Goal: Register for event/course

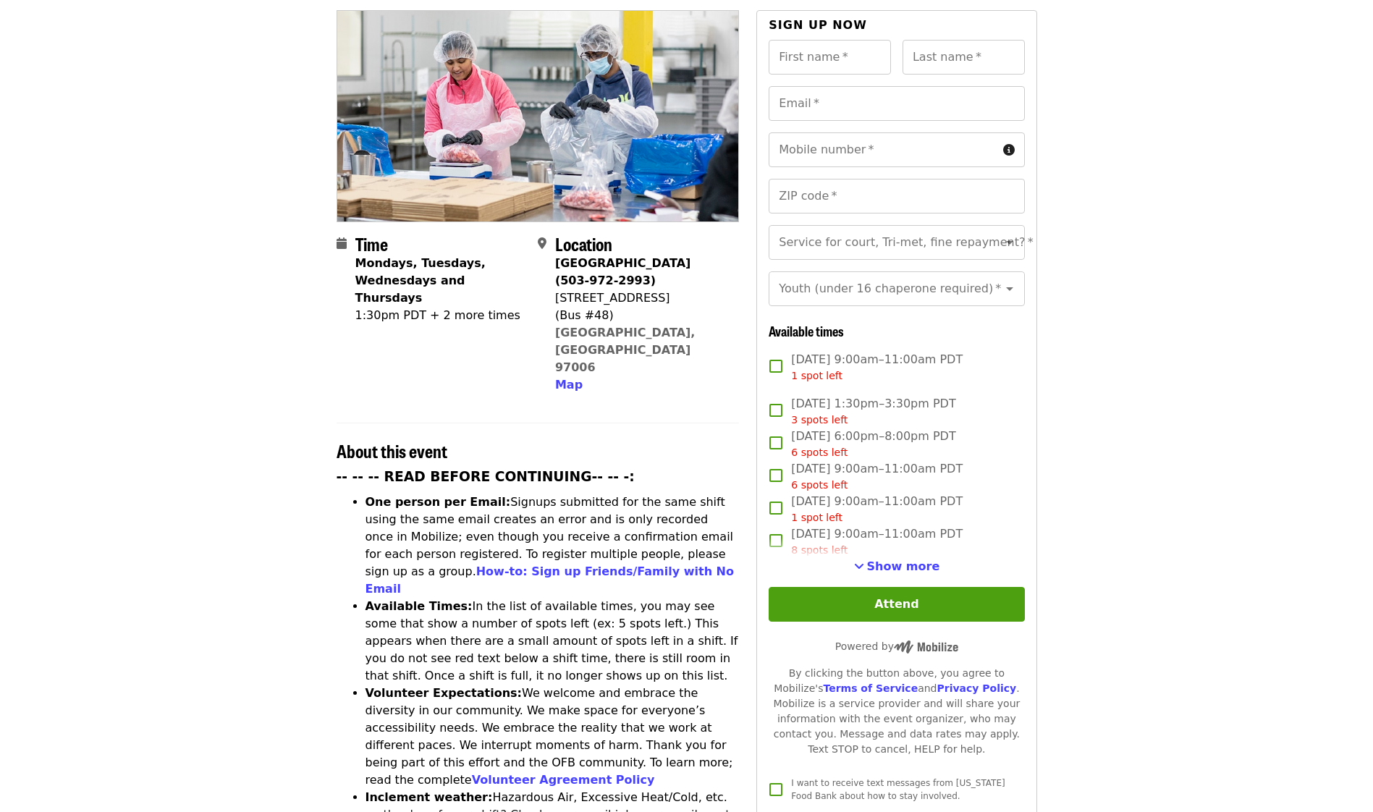
scroll to position [290, 0]
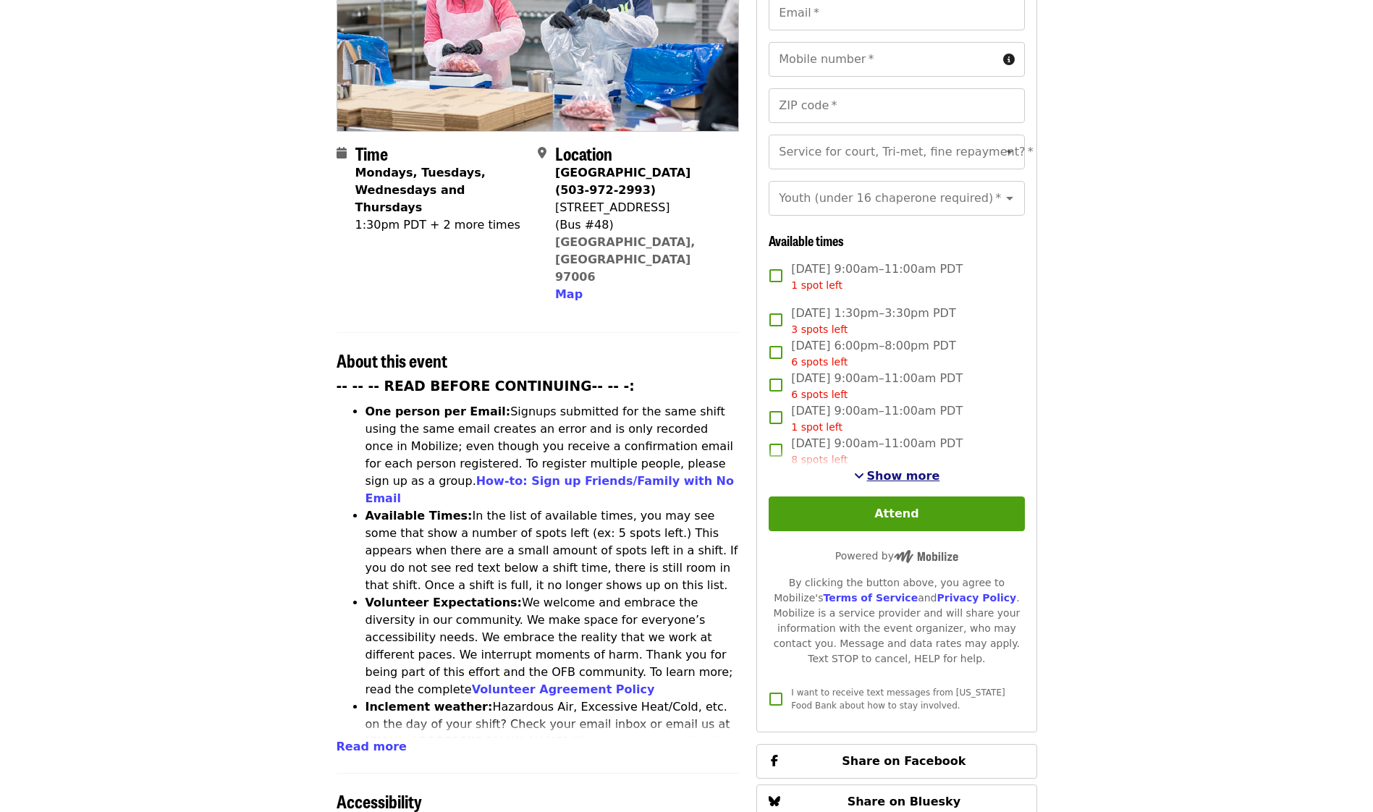
click at [896, 469] on span "Show more" at bounding box center [903, 476] width 73 height 14
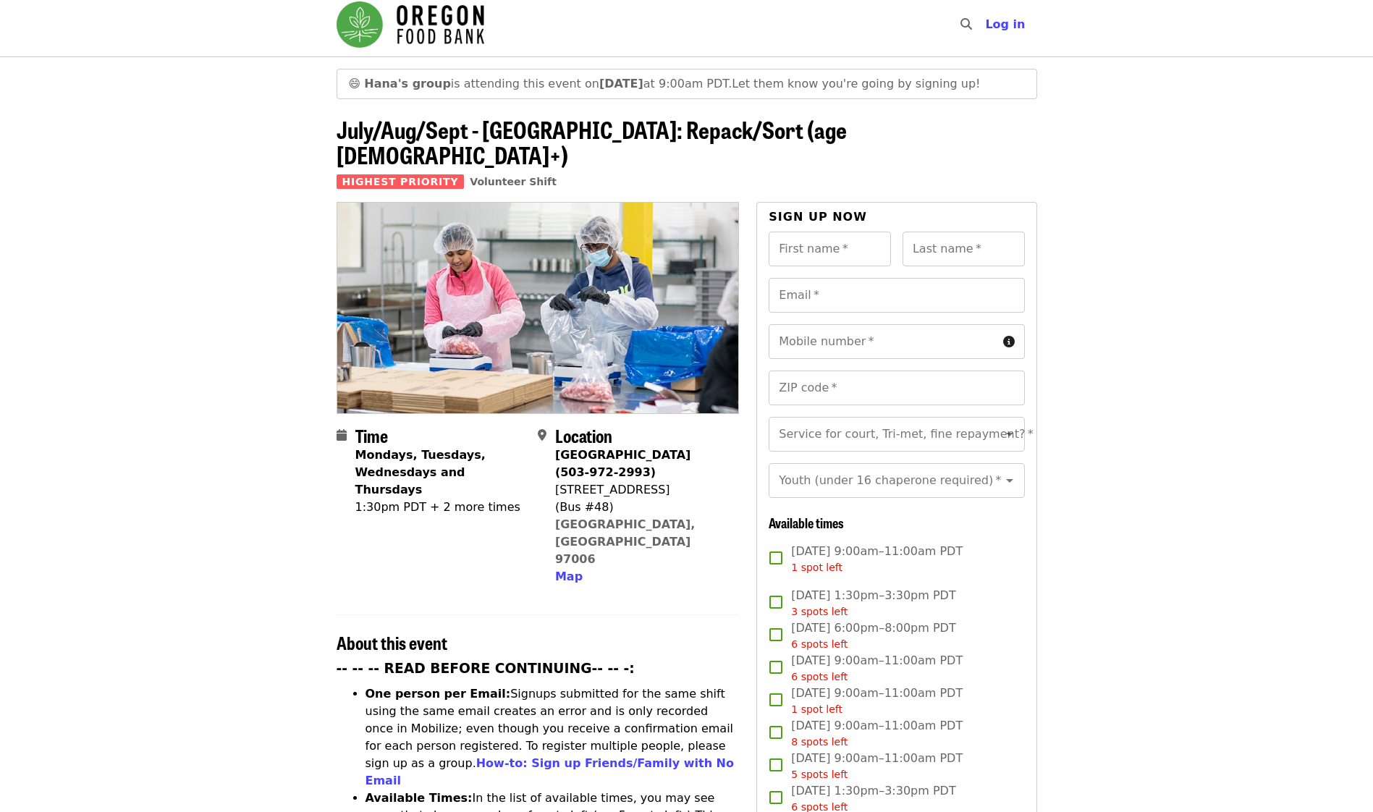
scroll to position [0, 0]
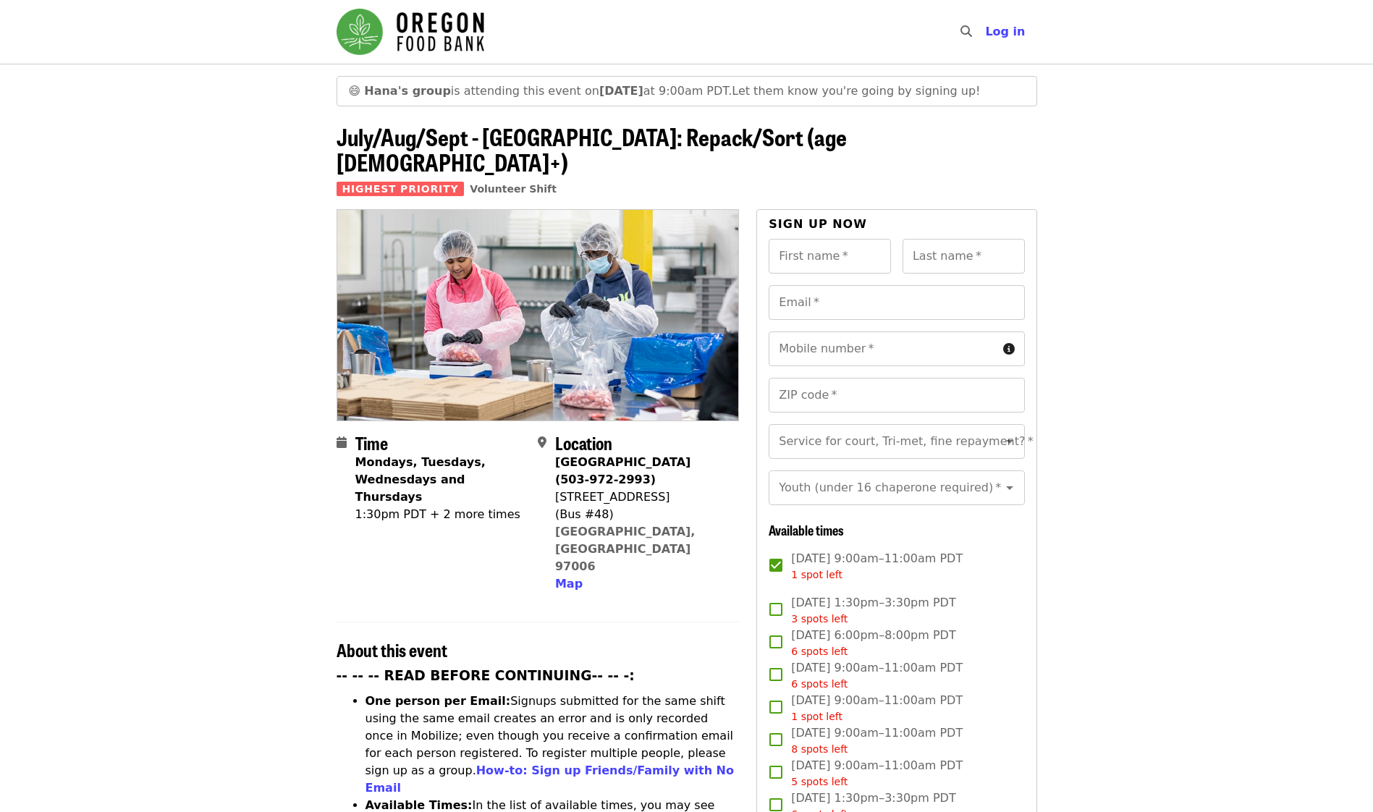
click at [819, 248] on input "First name   *" at bounding box center [830, 256] width 122 height 35
type input "*******"
type input "******"
click at [862, 285] on input "Email   *" at bounding box center [897, 302] width 256 height 35
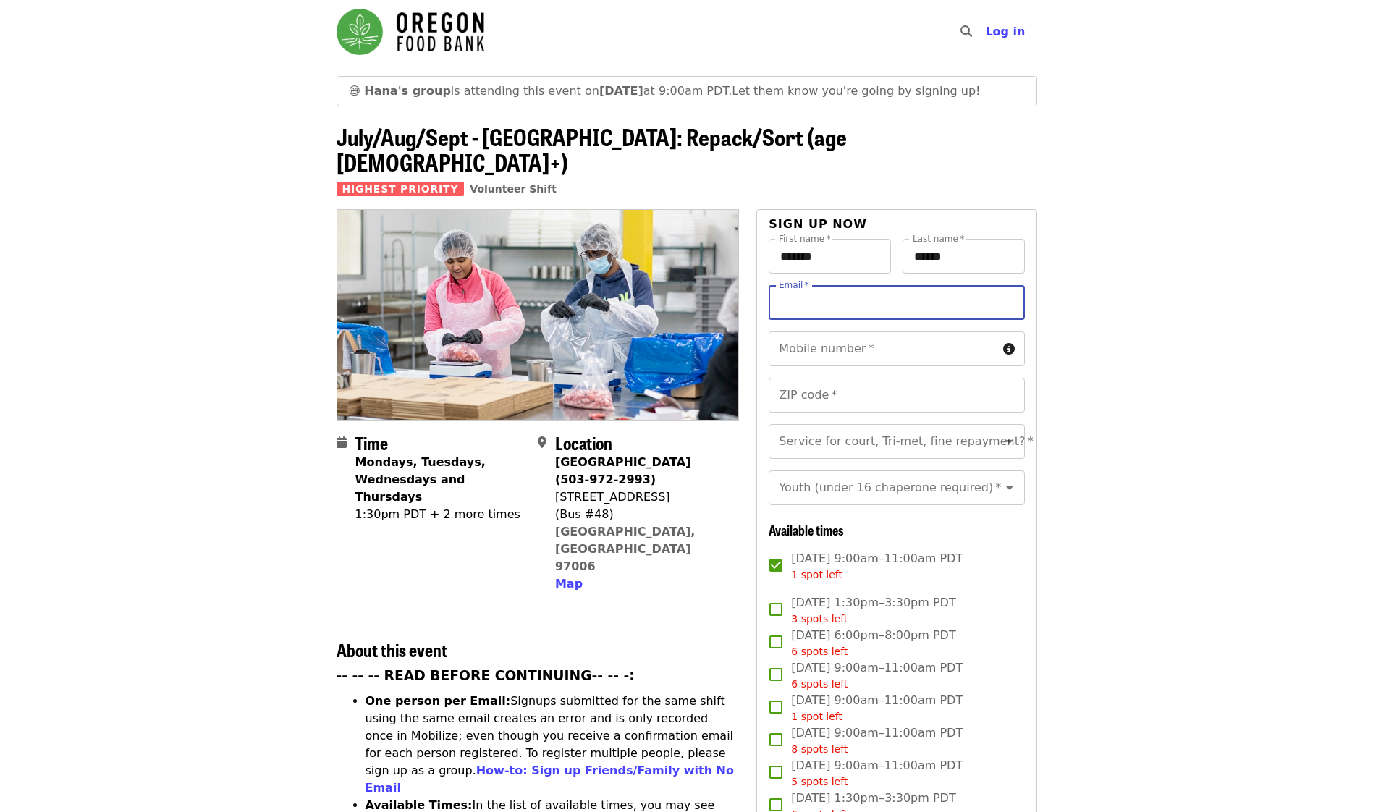
type input "**********"
click at [855, 332] on input "Mobile number   *" at bounding box center [883, 349] width 228 height 35
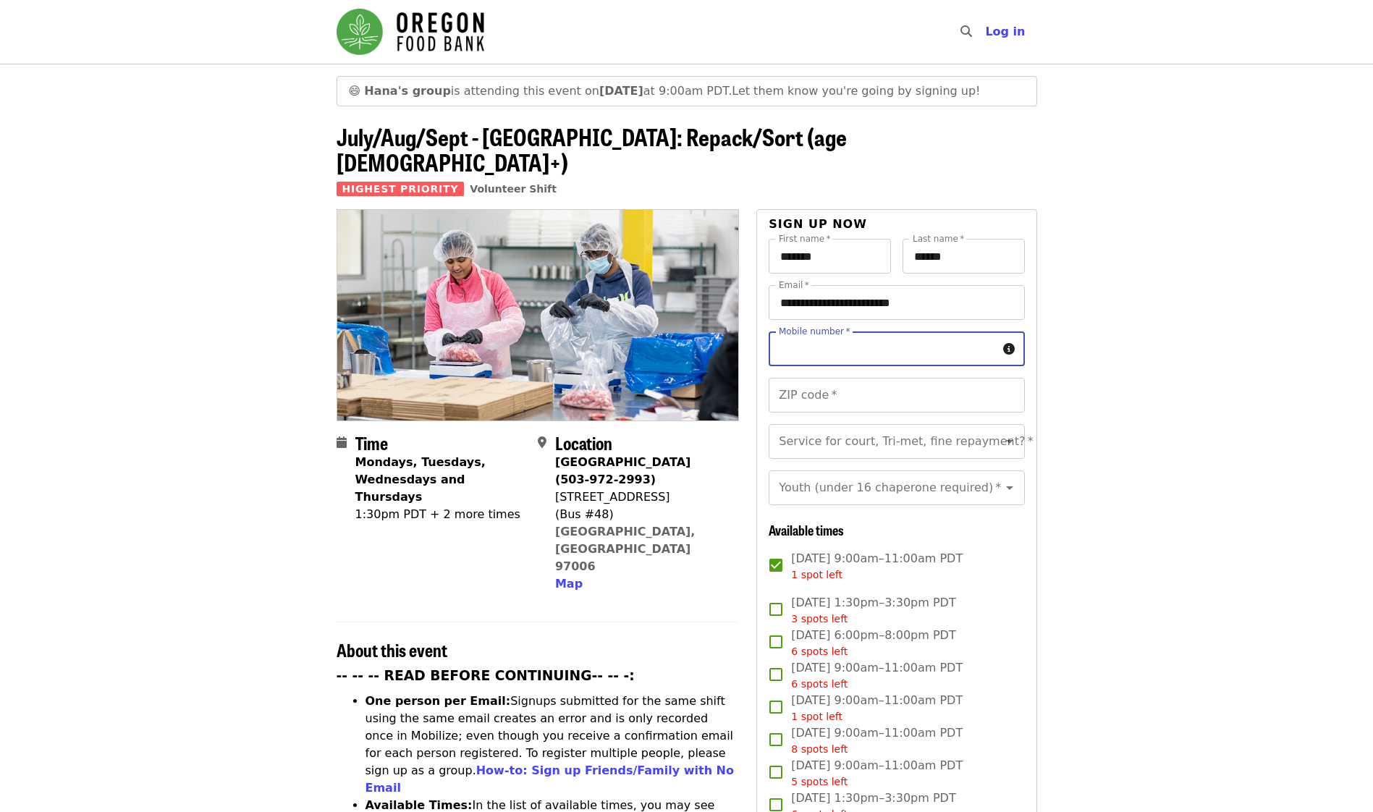
type input "**********"
click at [847, 378] on input "ZIP code   *" at bounding box center [897, 395] width 256 height 35
type input "*****"
click at [844, 428] on input "Service for court, Tri-met, fine repayment?   *" at bounding box center [878, 442] width 197 height 28
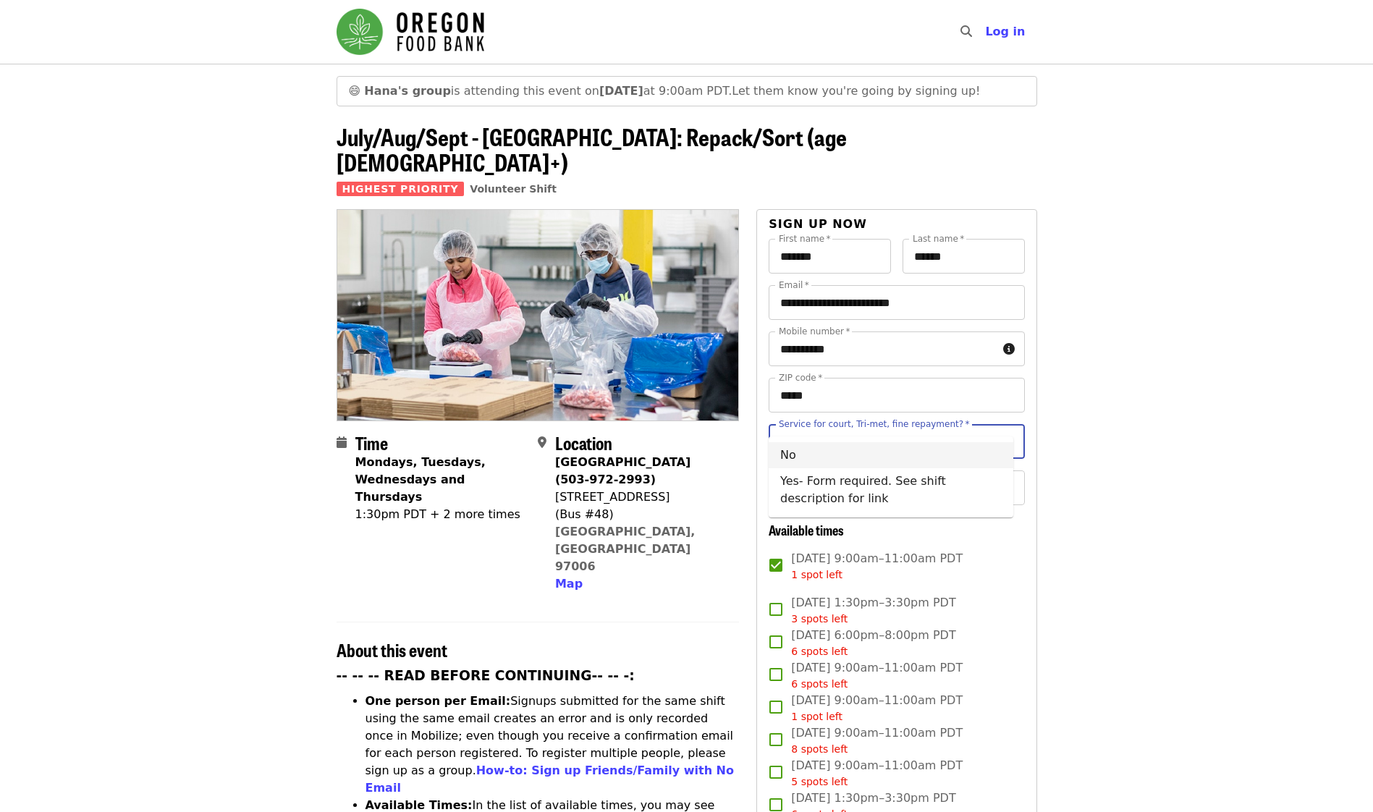
click at [831, 452] on li "No" at bounding box center [891, 455] width 245 height 26
type input "**"
click at [864, 481] on input "Youth (under 16 chaperone required)   *" at bounding box center [878, 488] width 197 height 28
click at [843, 521] on li "16 and older" at bounding box center [891, 513] width 245 height 26
type input "**********"
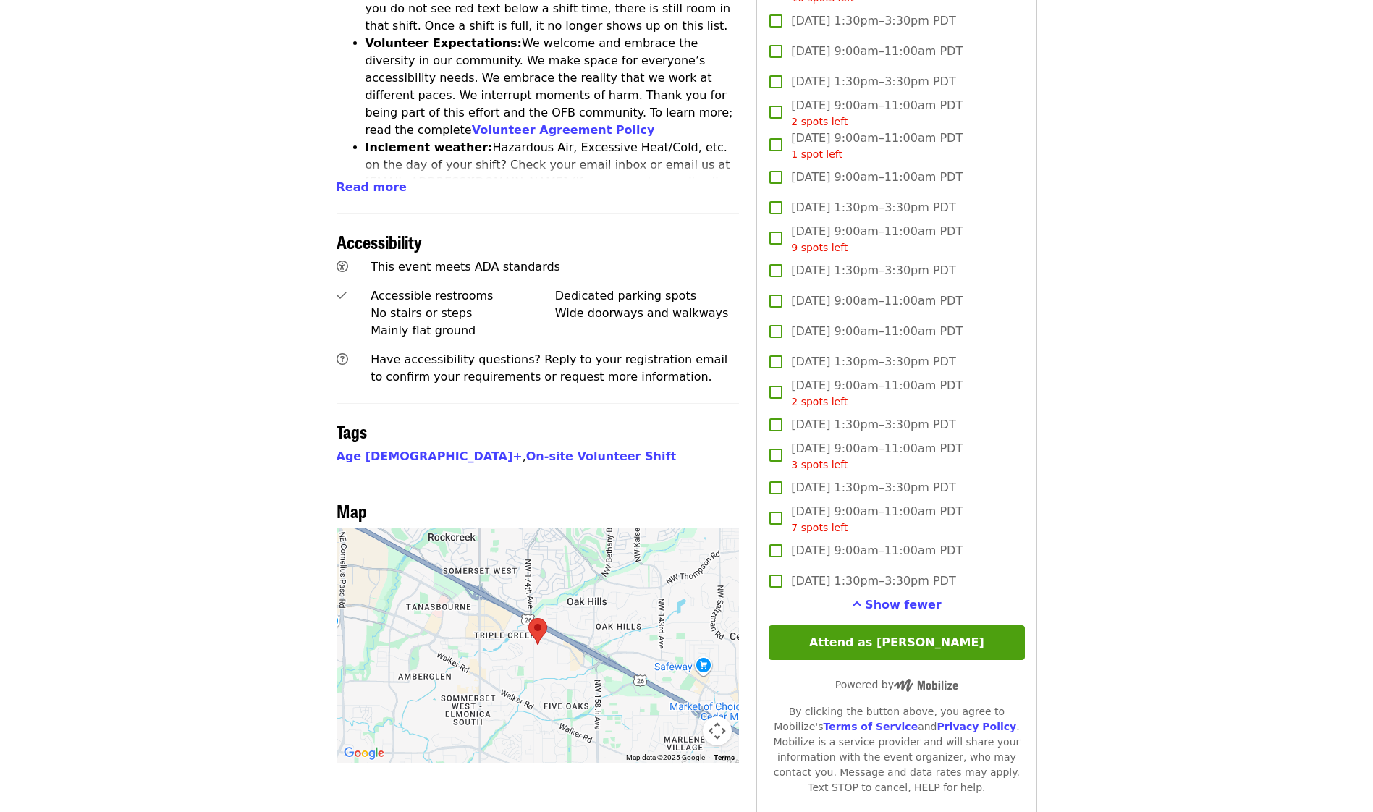
scroll to position [869, 0]
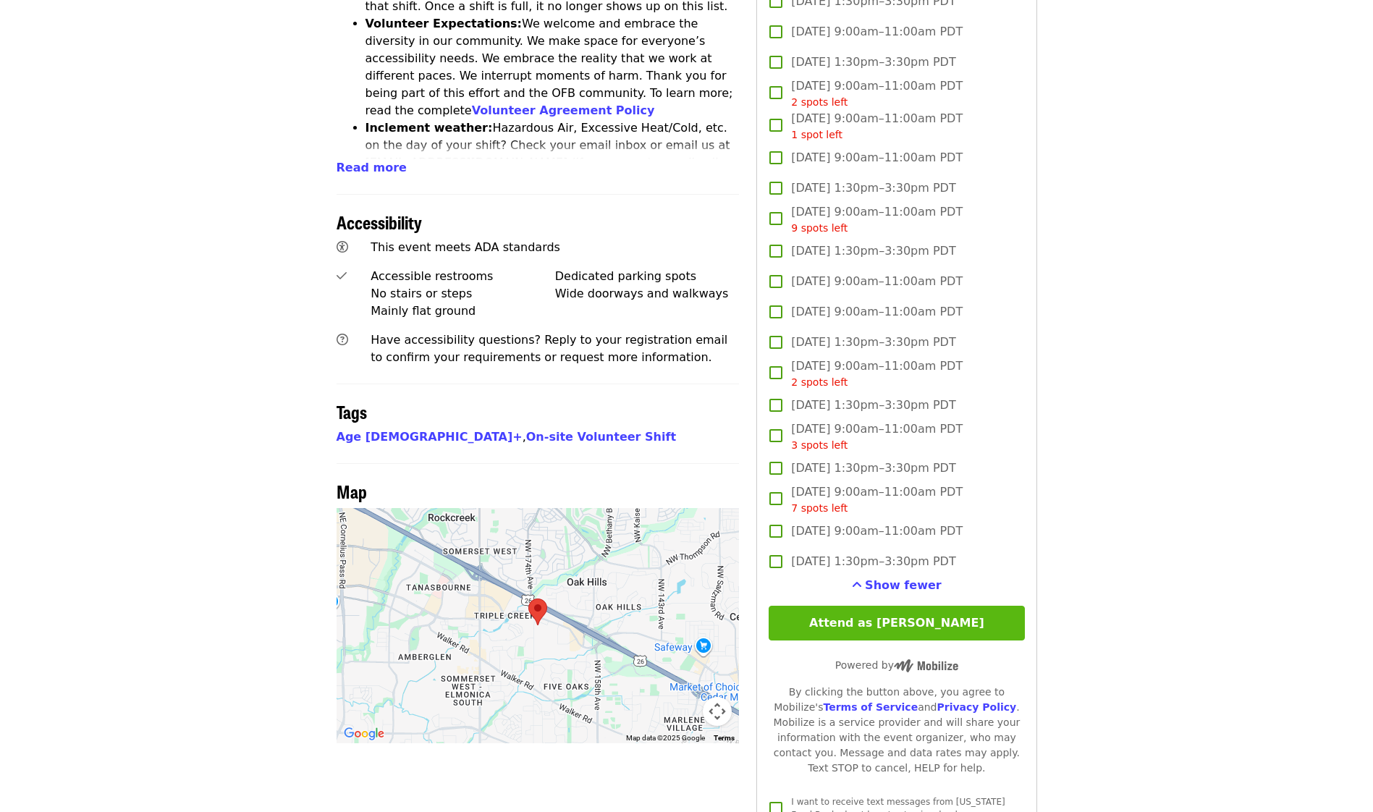
click at [958, 629] on button "Attend as Tristin" at bounding box center [897, 623] width 256 height 35
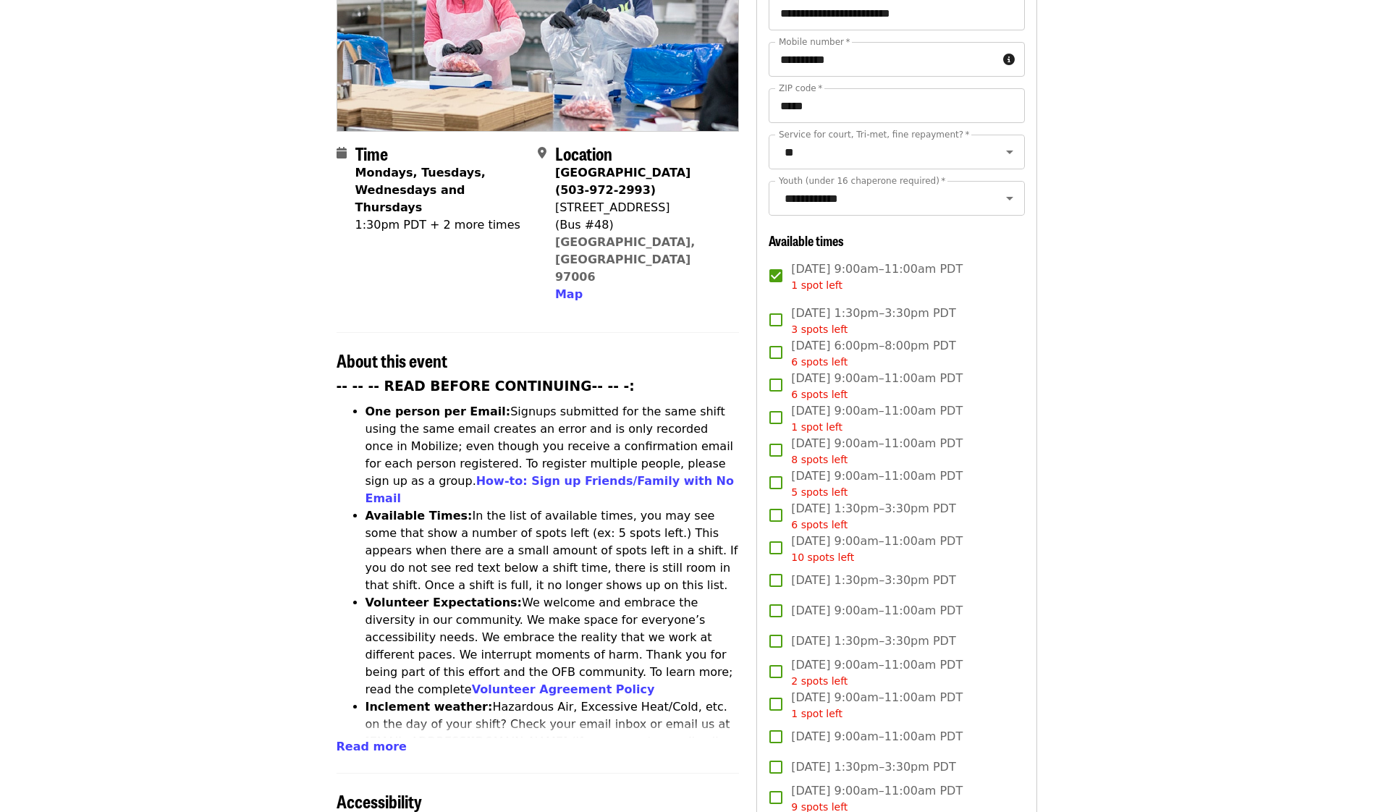
scroll to position [0, 0]
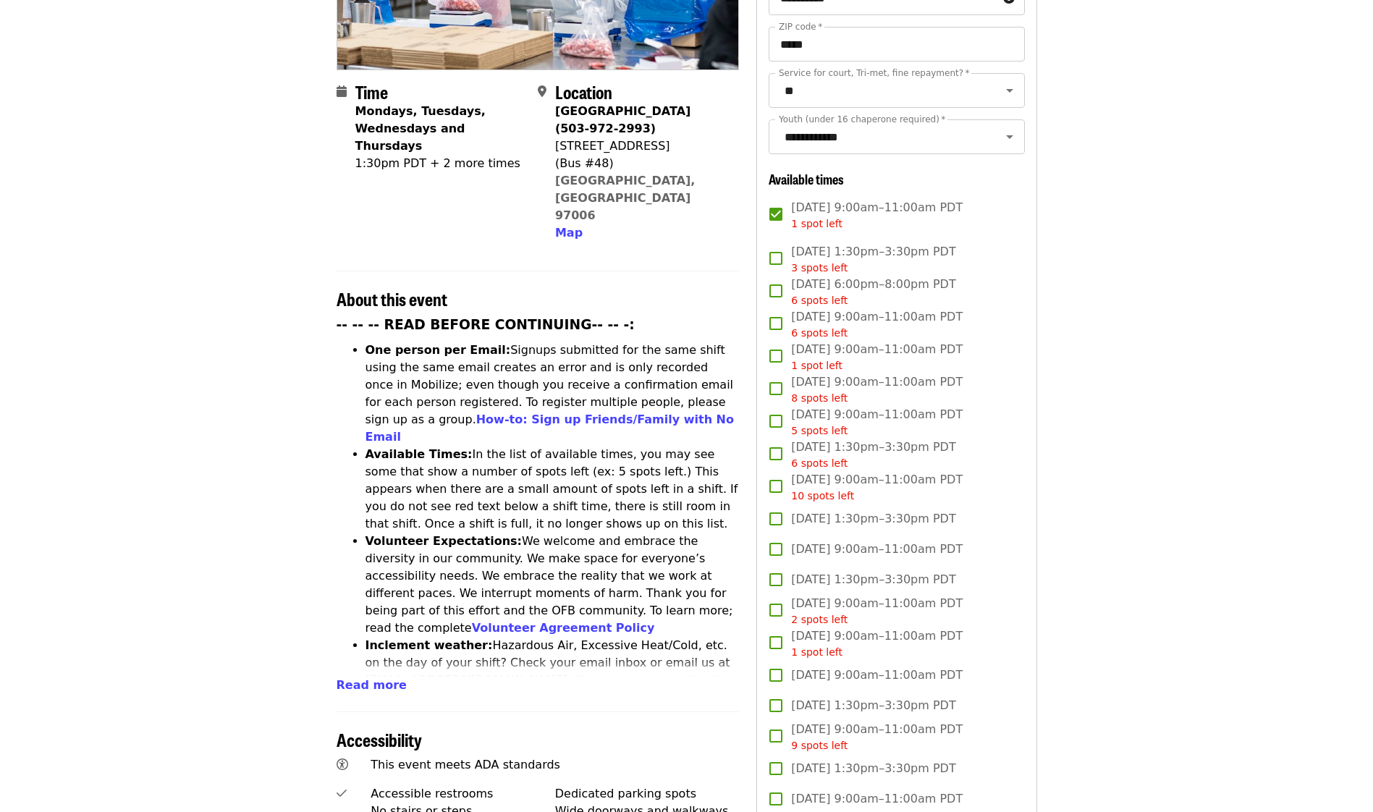
scroll to position [362, 0]
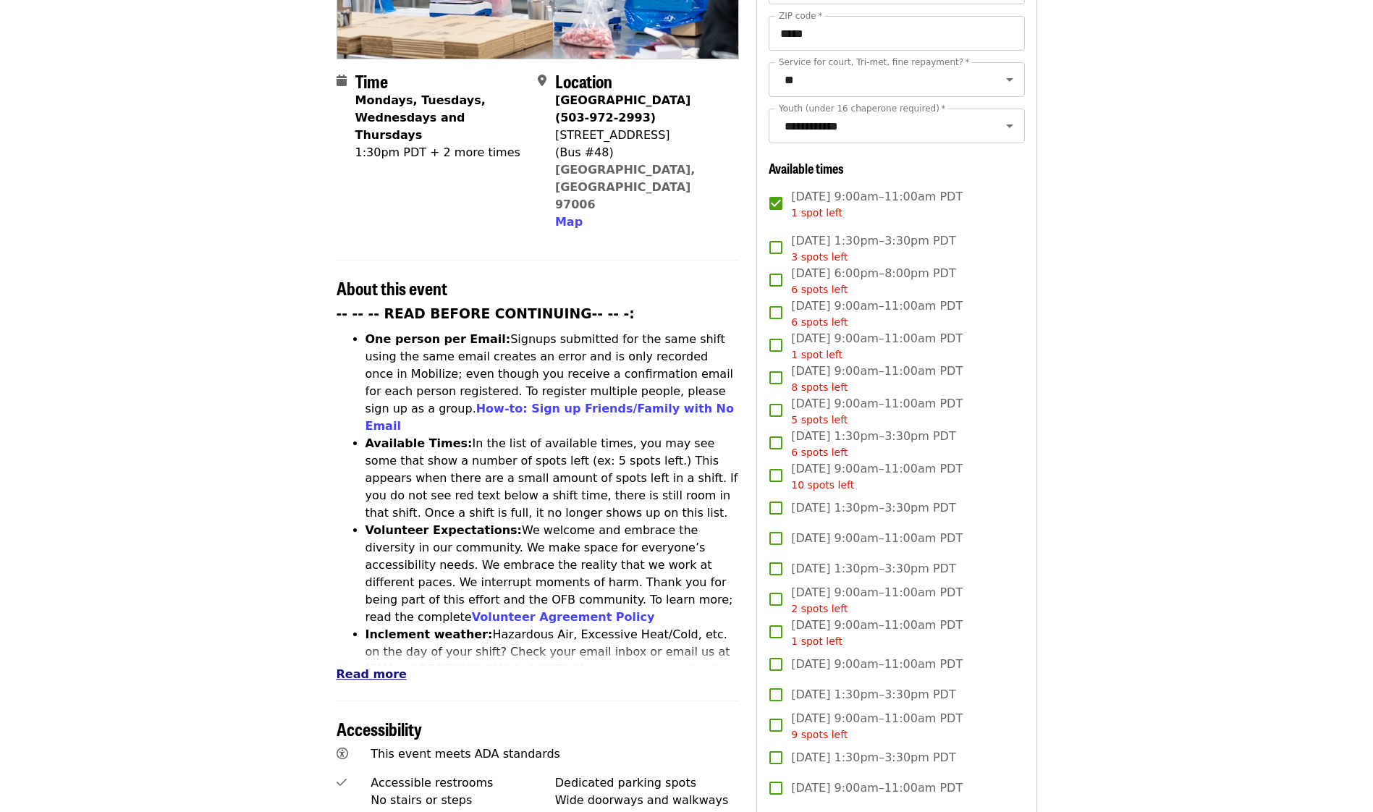
click at [368, 667] on span "Read more" at bounding box center [372, 674] width 70 height 14
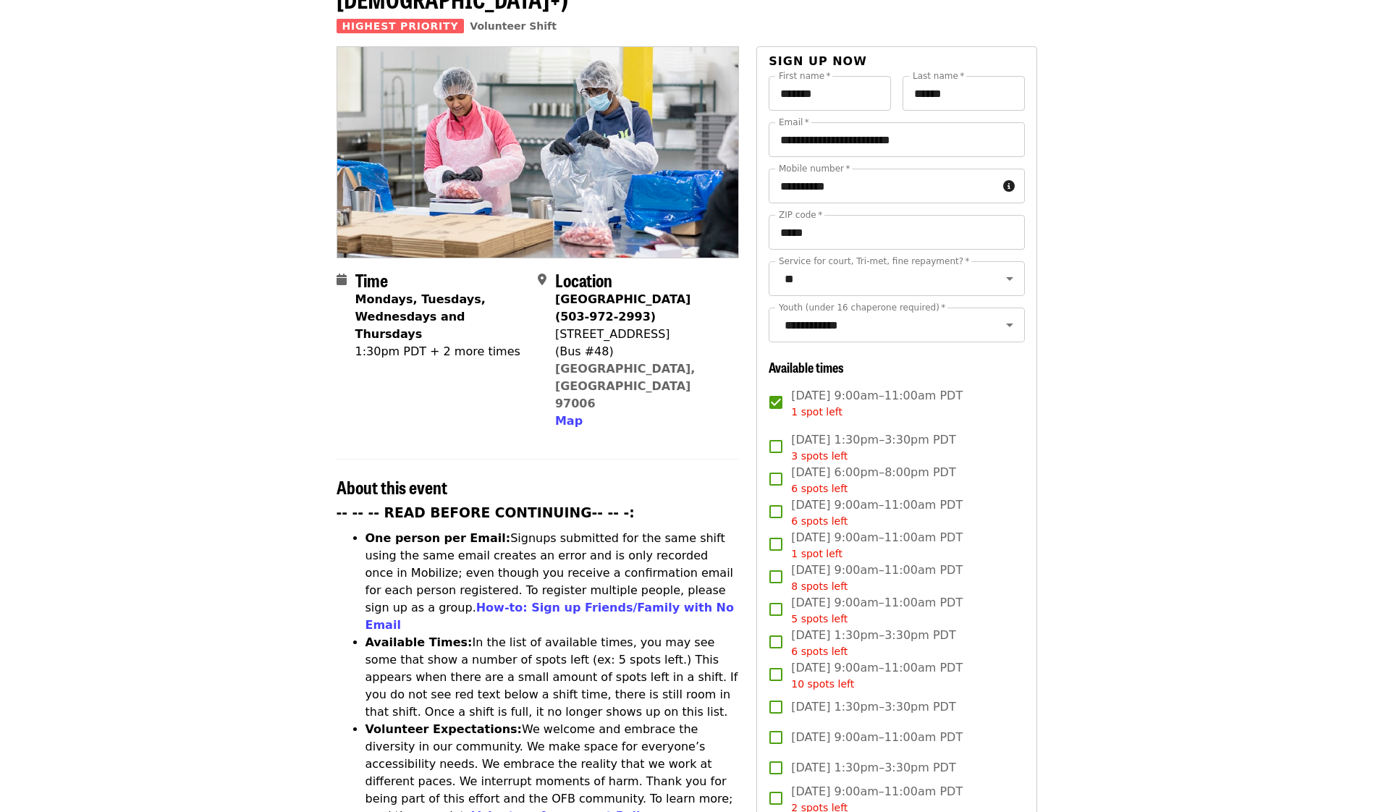
scroll to position [0, 0]
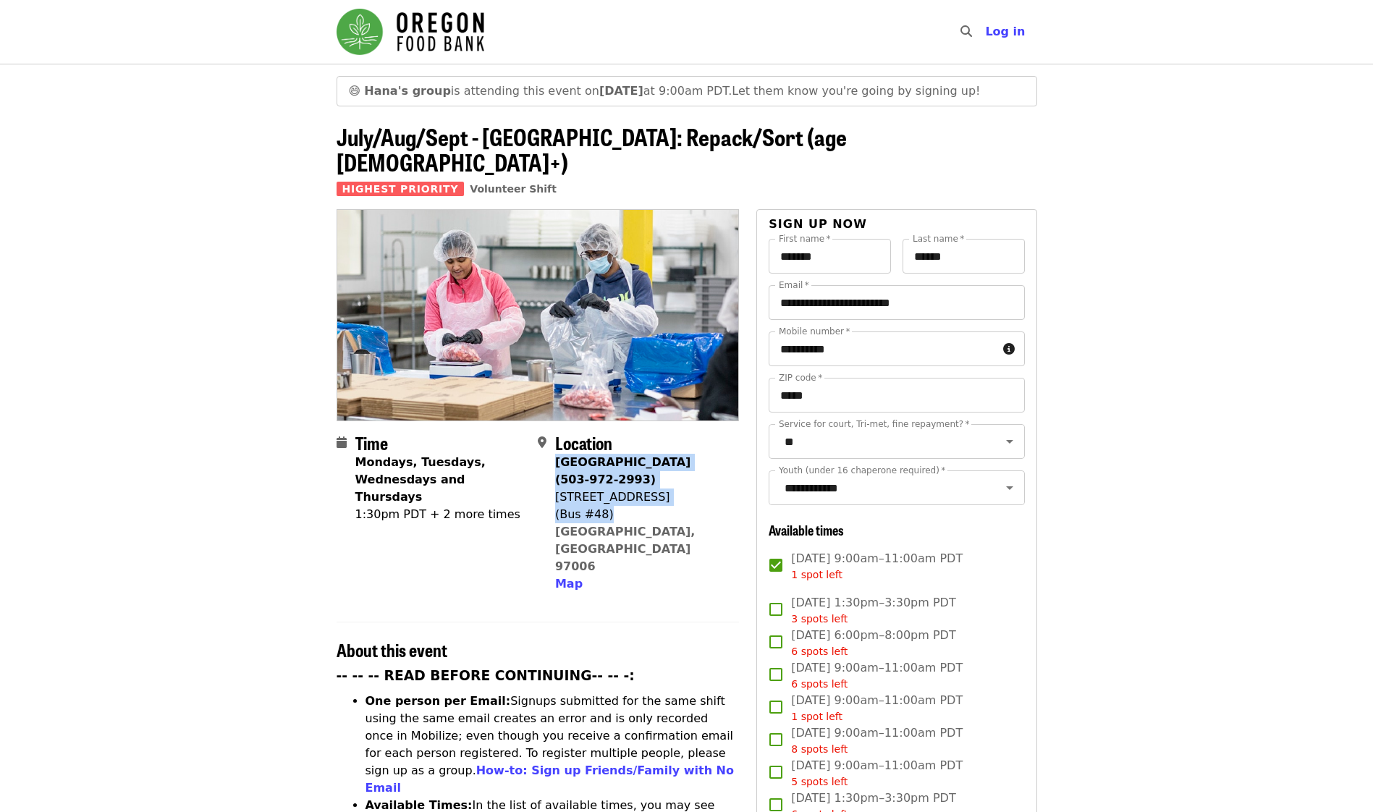
drag, startPoint x: 617, startPoint y: 494, endPoint x: 555, endPoint y: 445, distance: 78.8
click at [555, 454] on span "Beaverton Warehouse (503-972-2993) 1870 NW 173rd Ave (Bus #48) Beaverton, OR 97…" at bounding box center [641, 523] width 172 height 139
copy span "Beaverton Warehouse (503-972-2993) 1870 NW 173rd Ave (Bus #48)"
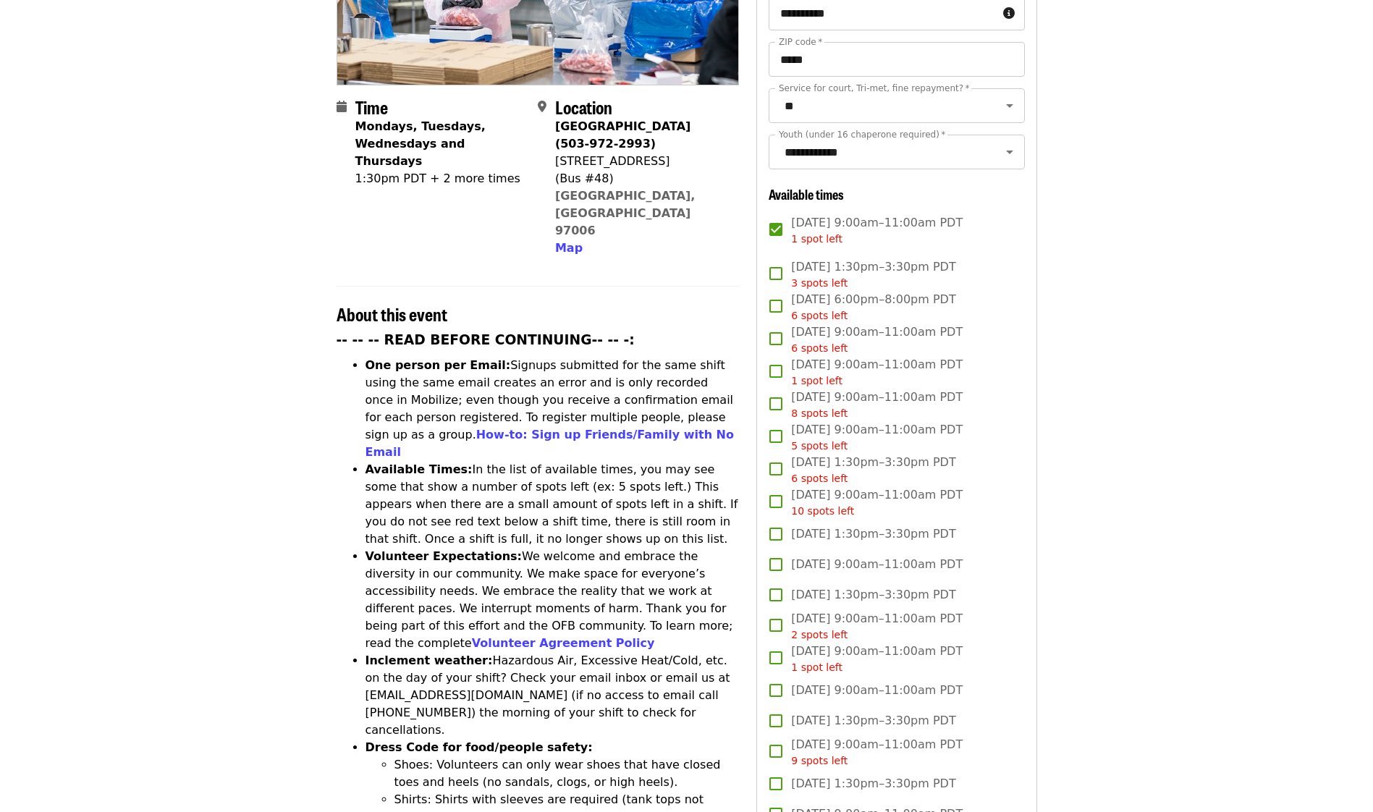
scroll to position [145, 0]
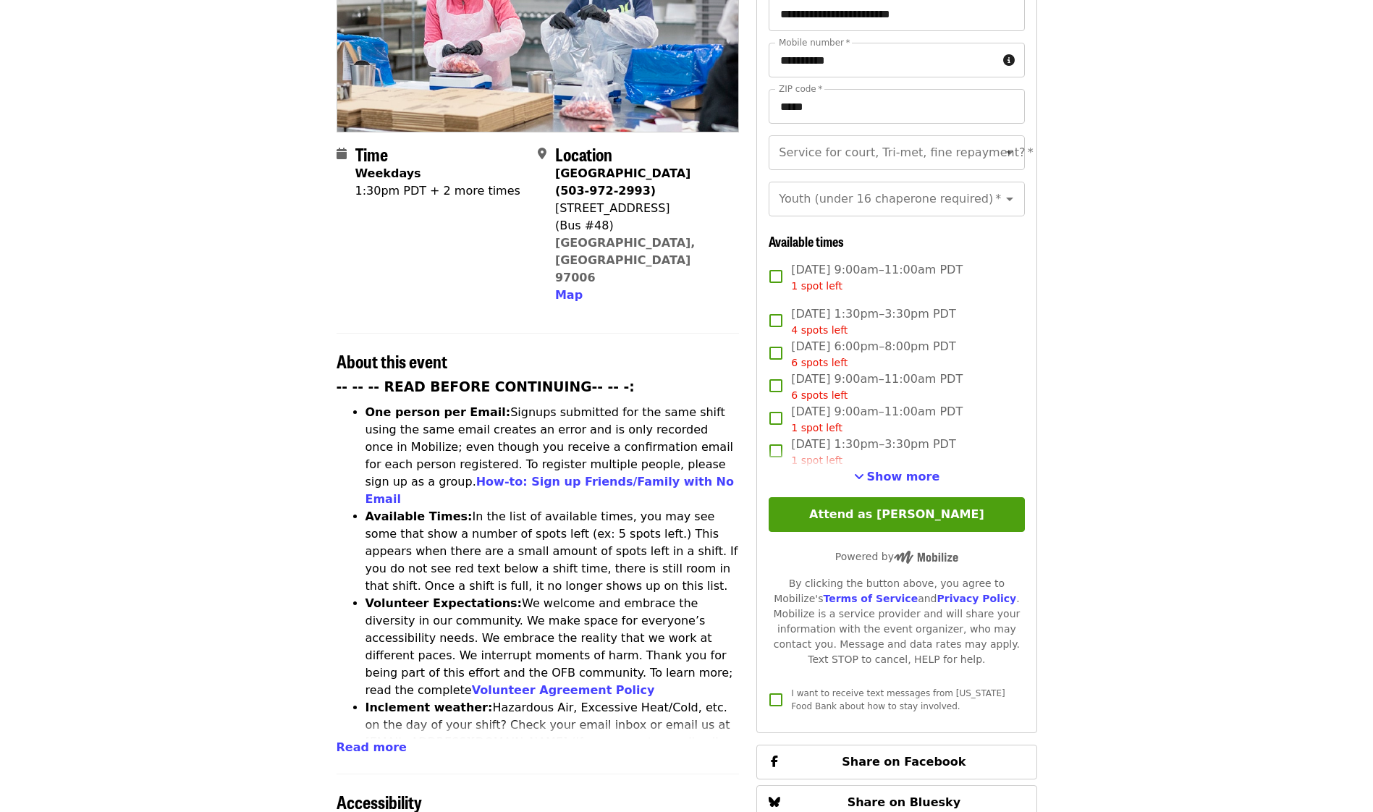
scroll to position [434, 0]
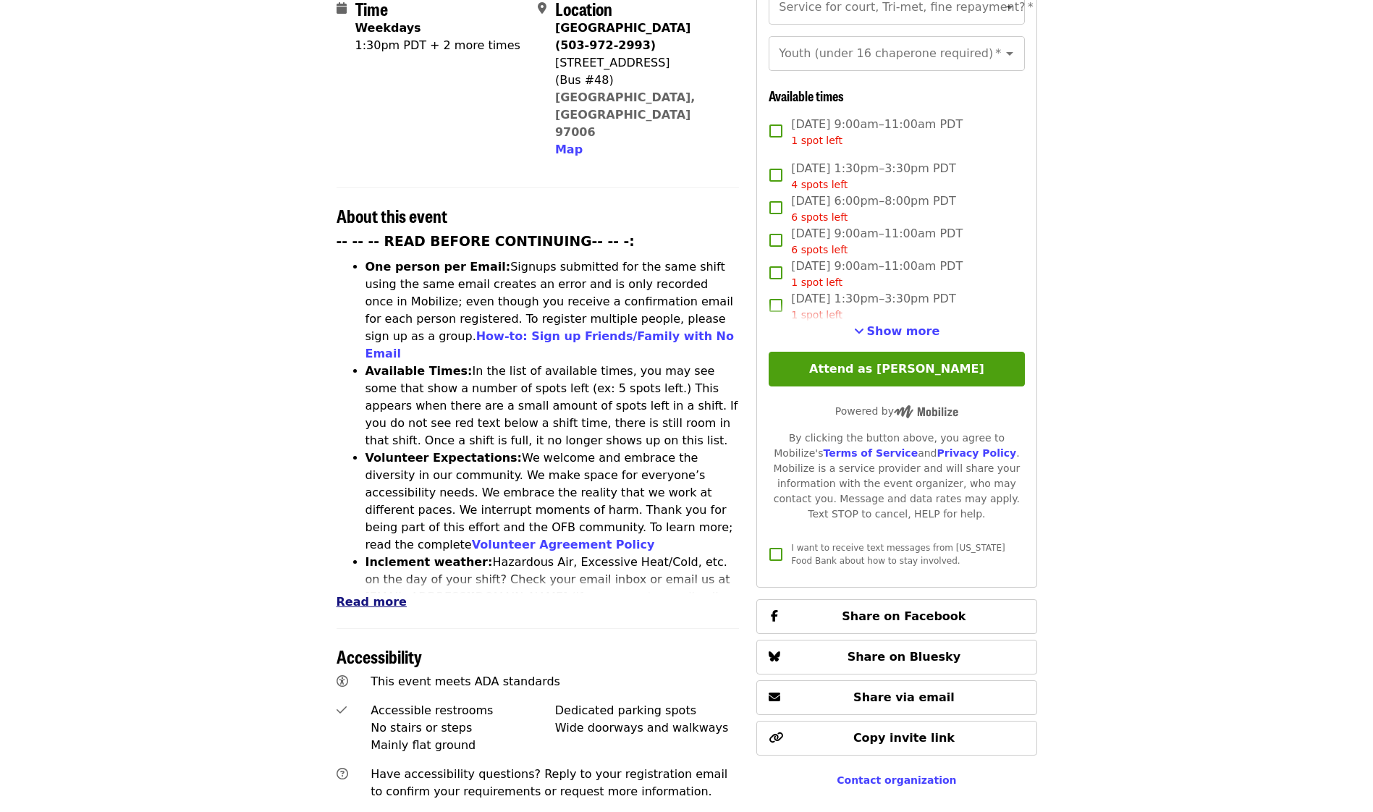
click at [366, 595] on span "Read more" at bounding box center [372, 602] width 70 height 14
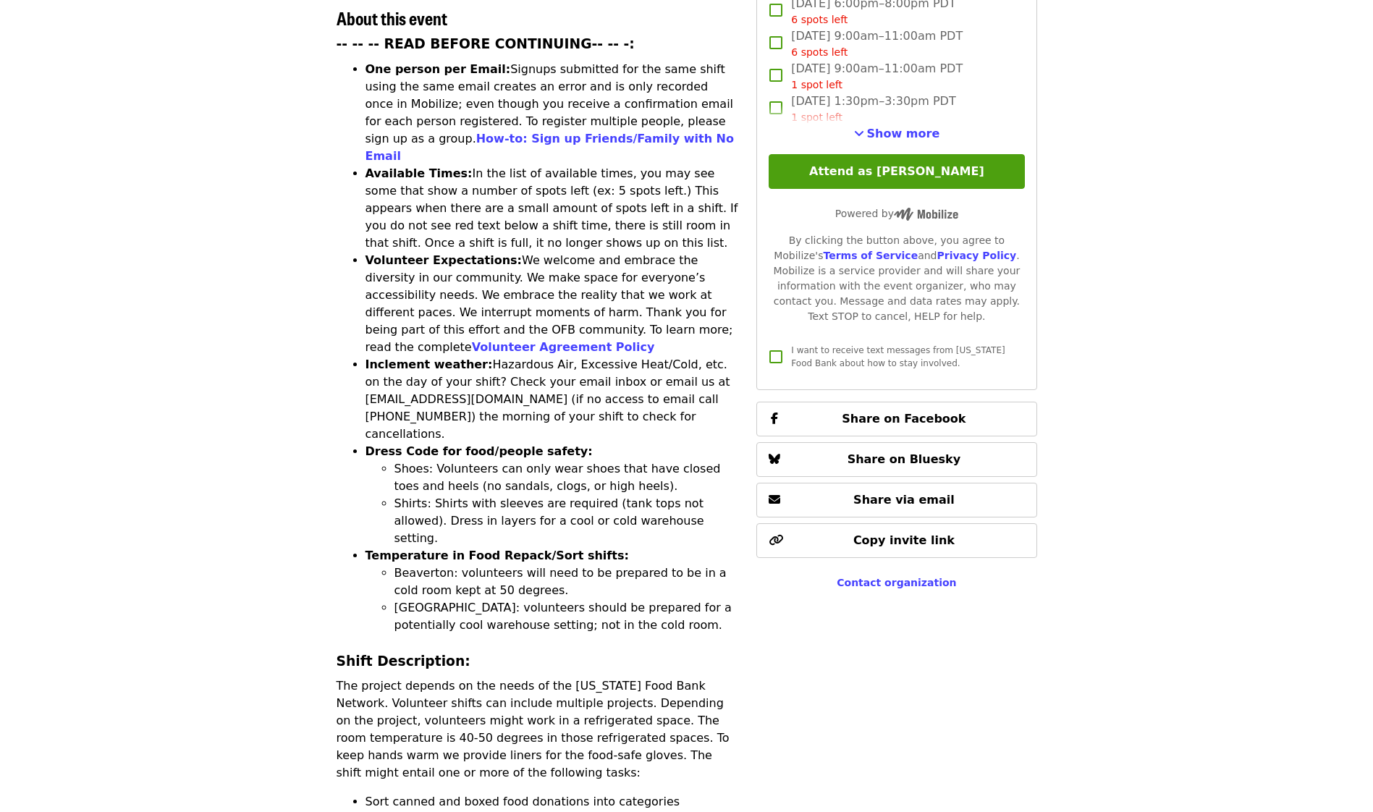
scroll to position [652, 0]
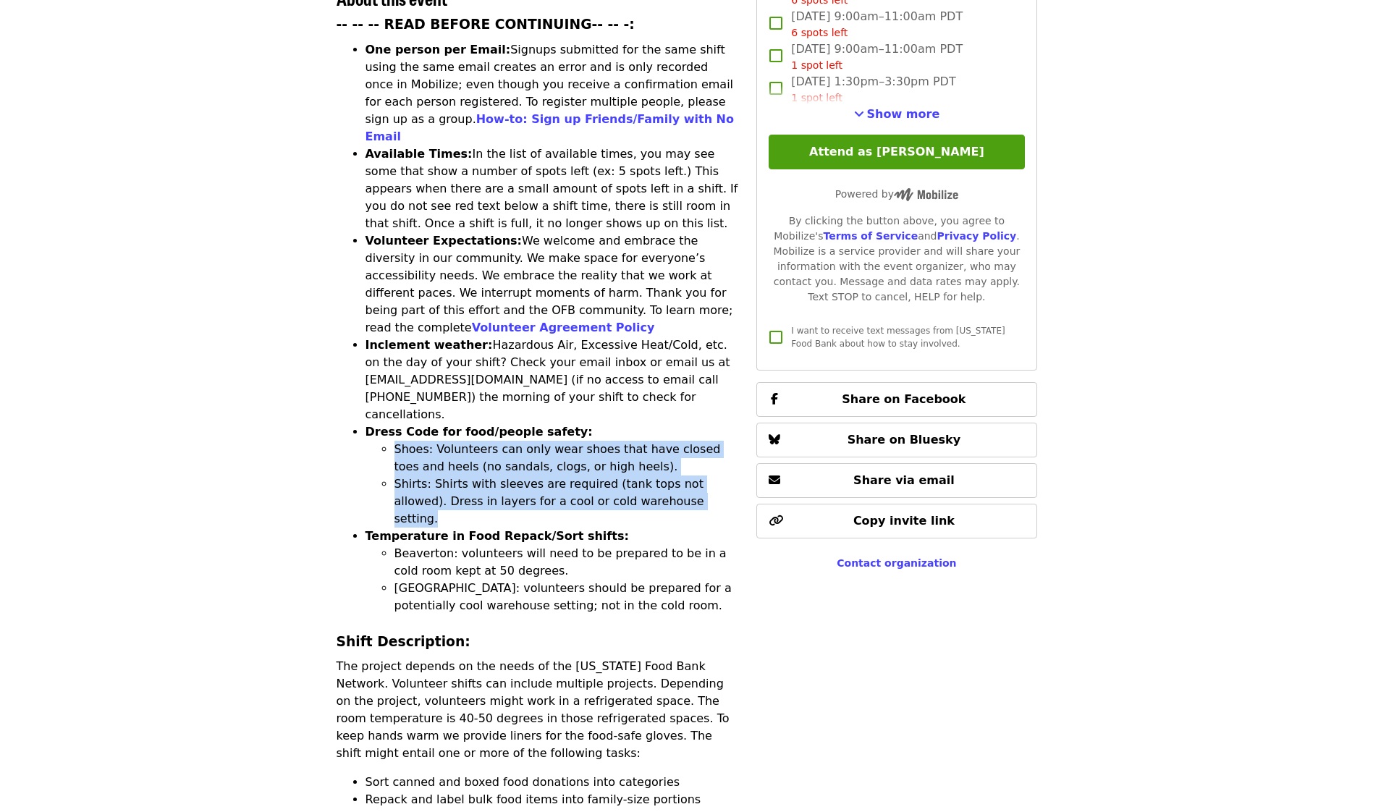
drag, startPoint x: 666, startPoint y: 408, endPoint x: 389, endPoint y: 352, distance: 282.1
click at [389, 441] on ul "Shoes: Volunteers can only wear shoes that have closed toes and heels (no sanda…" at bounding box center [553, 484] width 374 height 87
copy ul "Shoes: Volunteers can only wear shoes that have closed toes and heels (no sanda…"
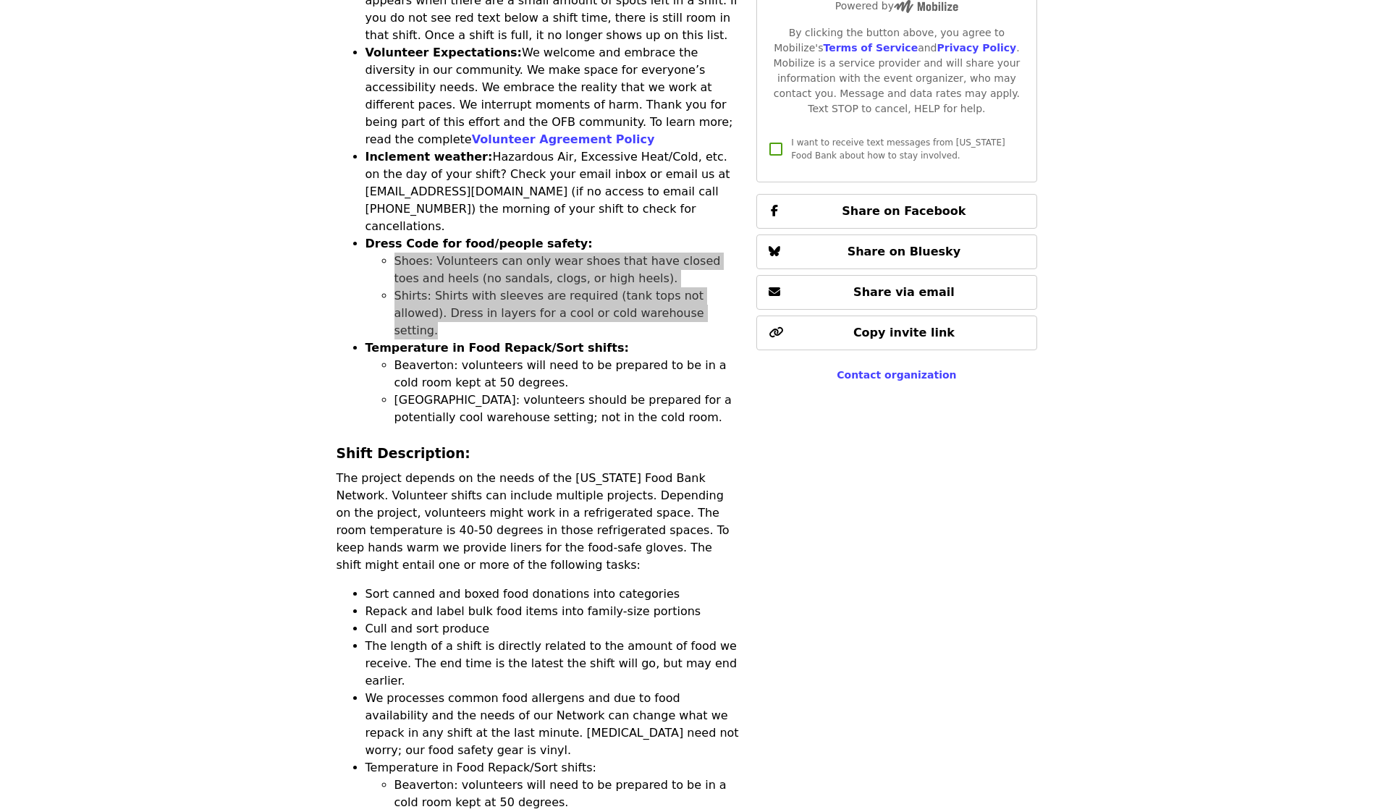
scroll to position [1086, 0]
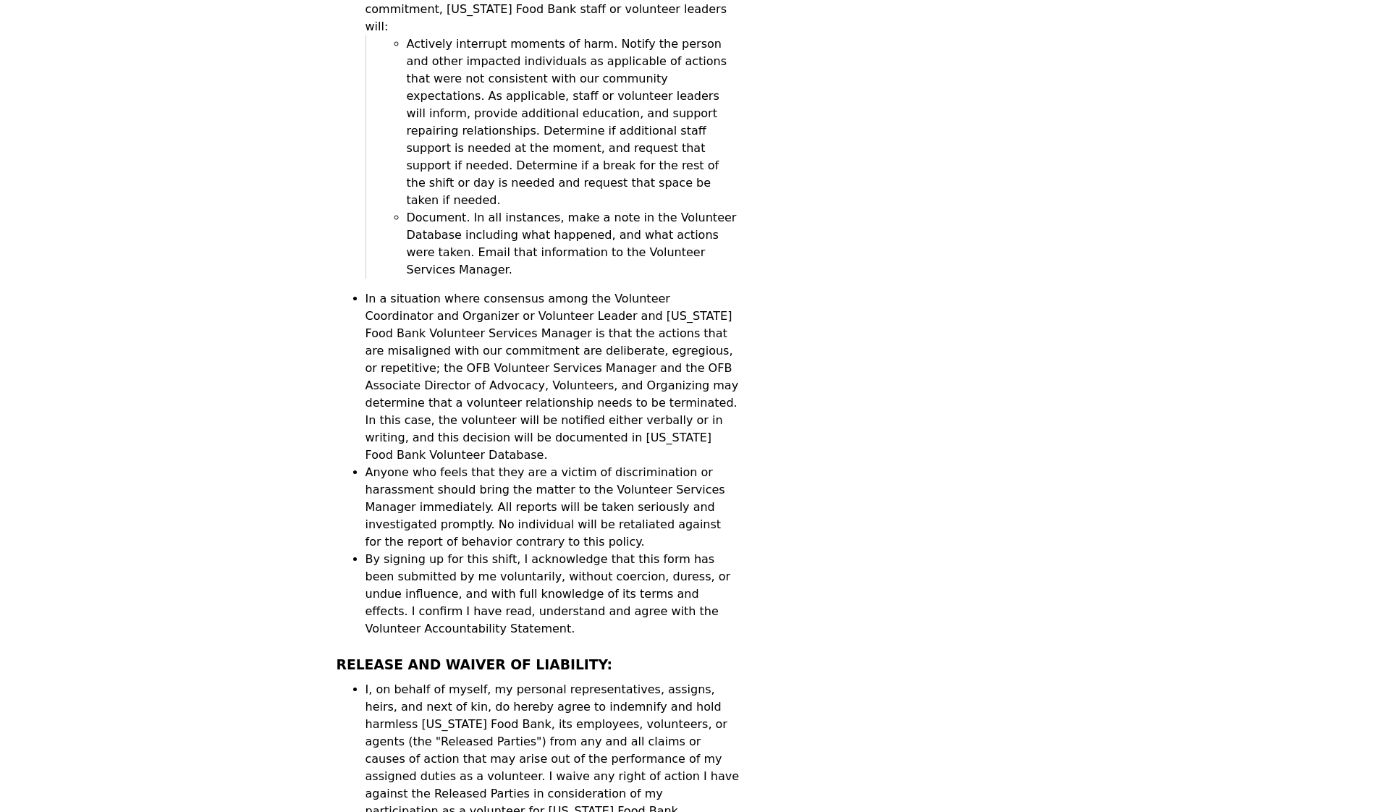
scroll to position [4140, 0]
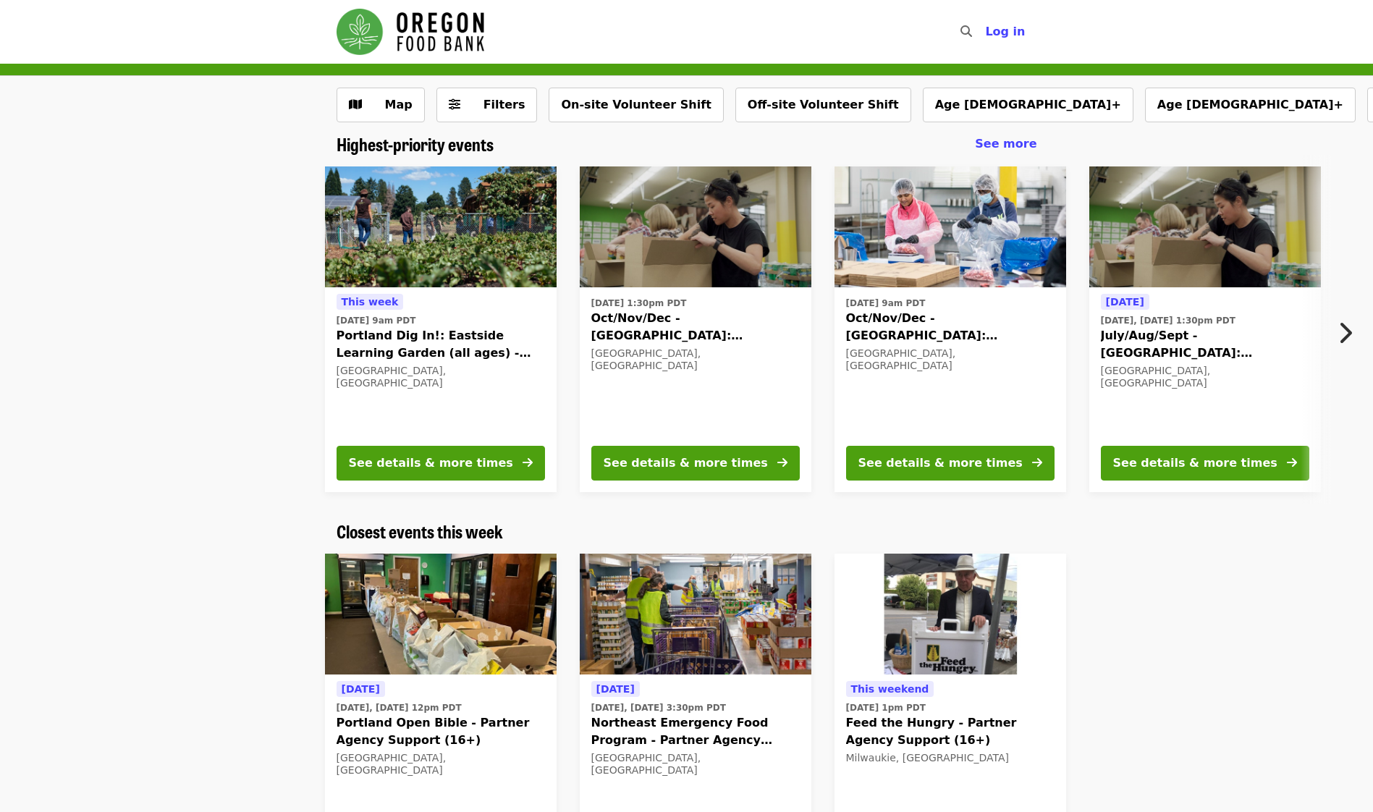
click at [1344, 327] on icon "chevron-right icon" at bounding box center [1345, 333] width 14 height 28
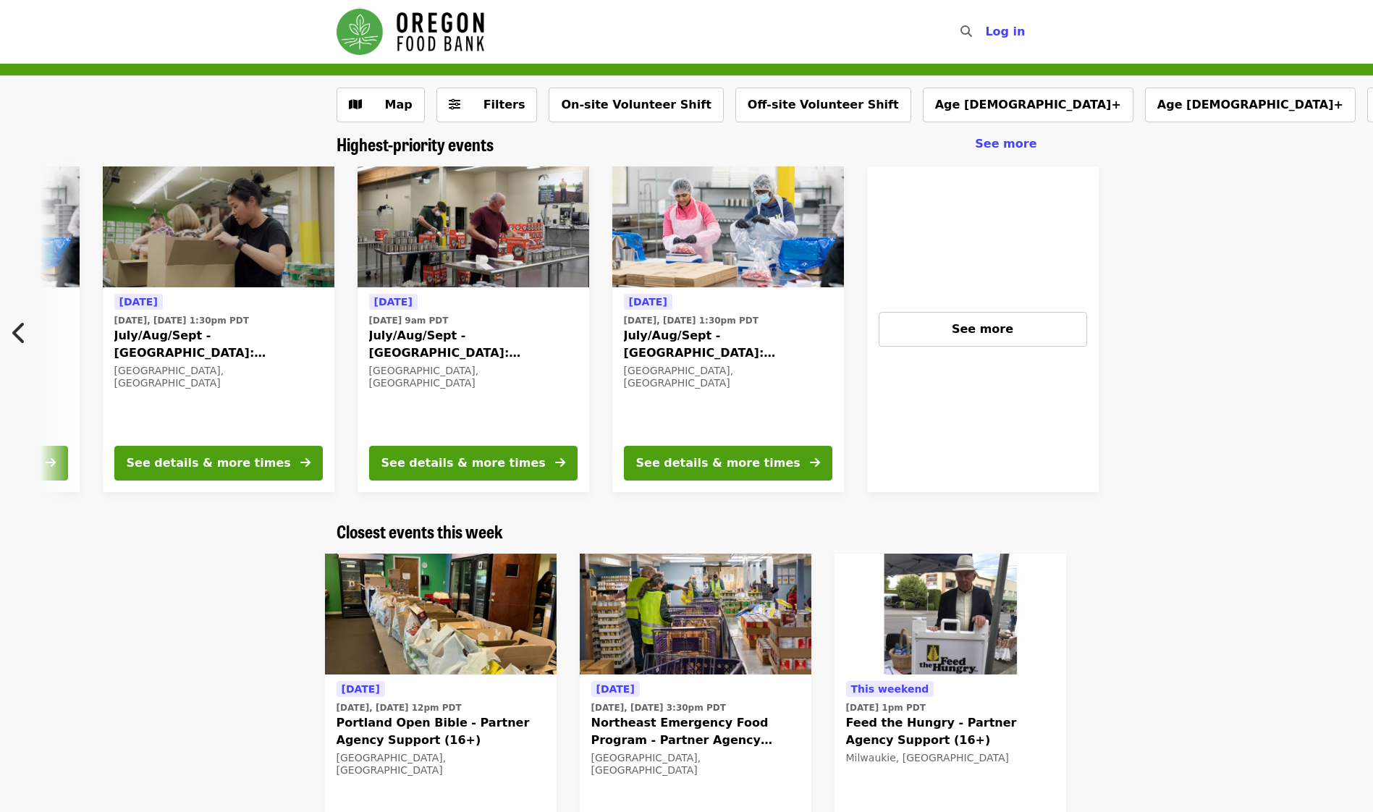
scroll to position [0, 1034]
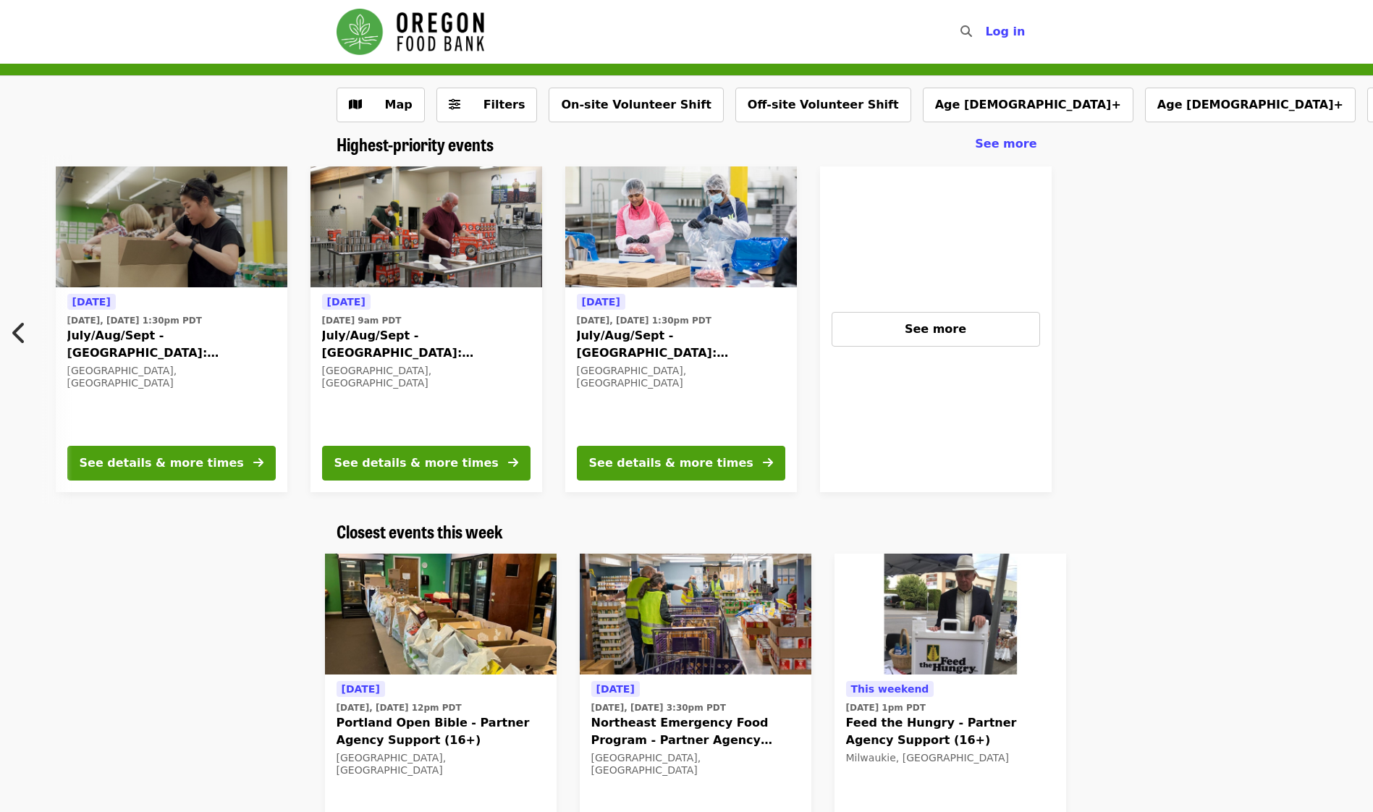
click at [1344, 327] on div "This week Thu, Aug 21 @ 9am PDT Portland Dig In!: Eastside Learning Garden (all…" at bounding box center [686, 329] width 1373 height 349
click at [880, 321] on div "See more" at bounding box center [936, 329] width 184 height 17
